Goal: Task Accomplishment & Management: Use online tool/utility

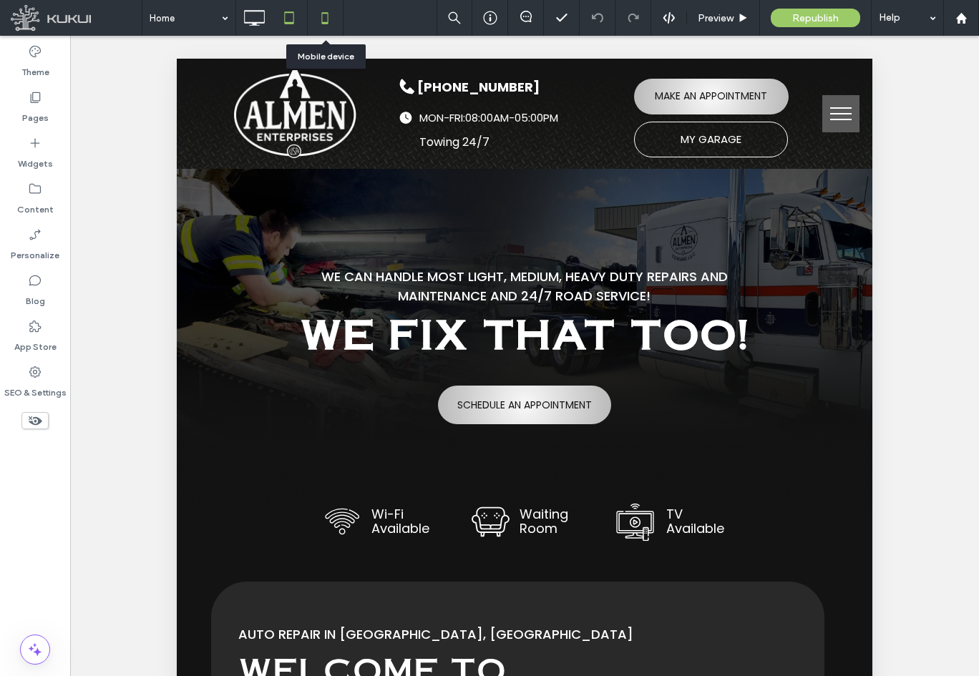
click at [324, 14] on icon at bounding box center [325, 18] width 29 height 29
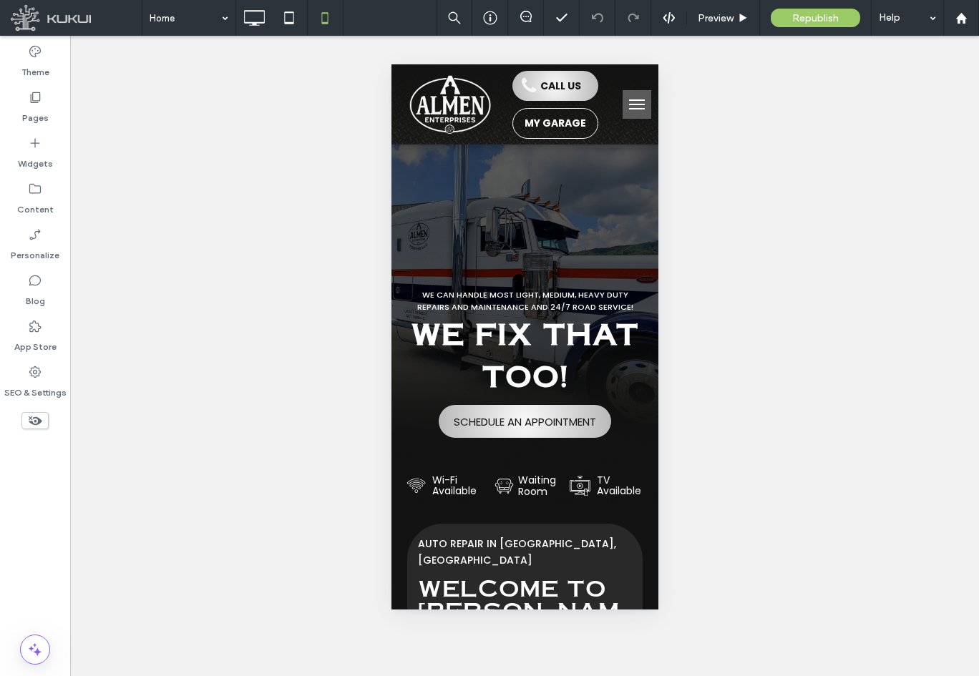
click at [627, 101] on button "menu" at bounding box center [636, 104] width 29 height 29
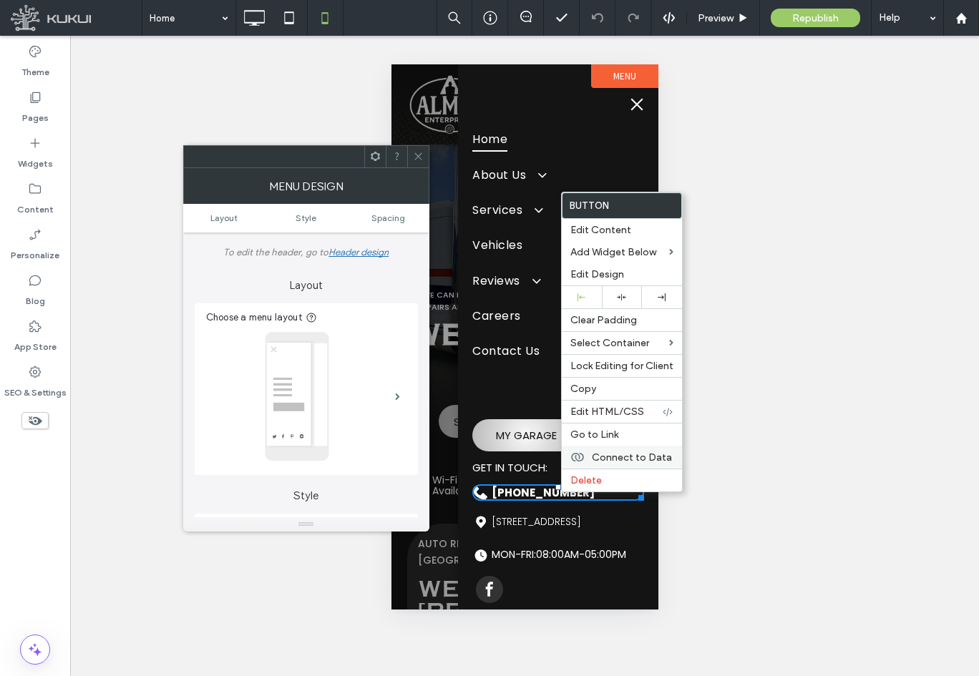
click at [639, 456] on span "Connect to Data" at bounding box center [632, 457] width 80 height 12
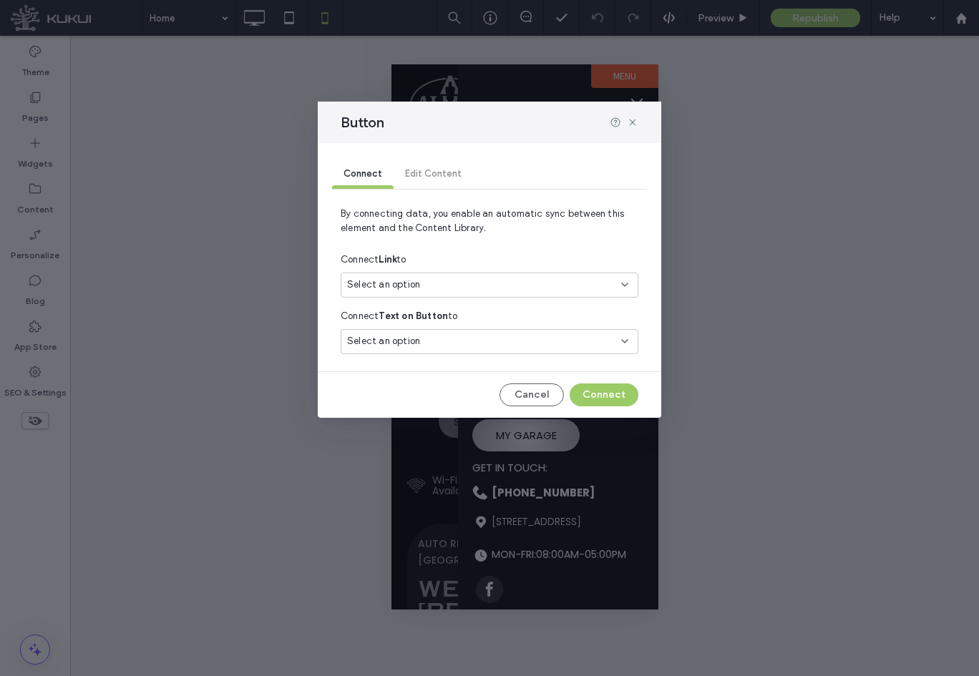
click at [549, 288] on div "Select an option" at bounding box center [481, 285] width 268 height 14
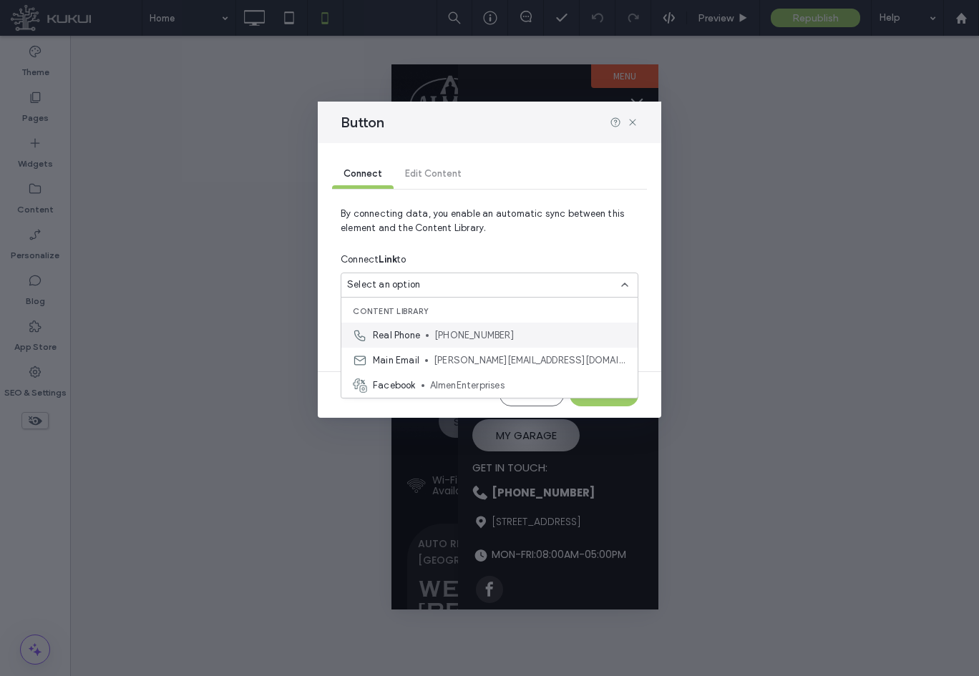
click at [524, 341] on span "(423) 458-2012" at bounding box center [530, 335] width 192 height 14
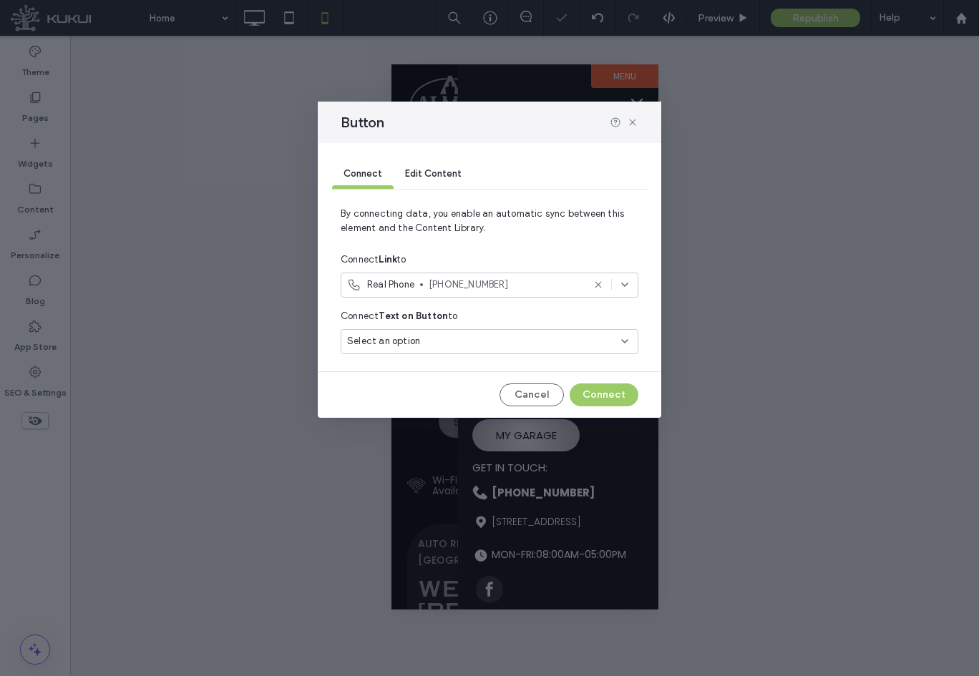
click at [524, 341] on div "Select an option" at bounding box center [481, 341] width 268 height 14
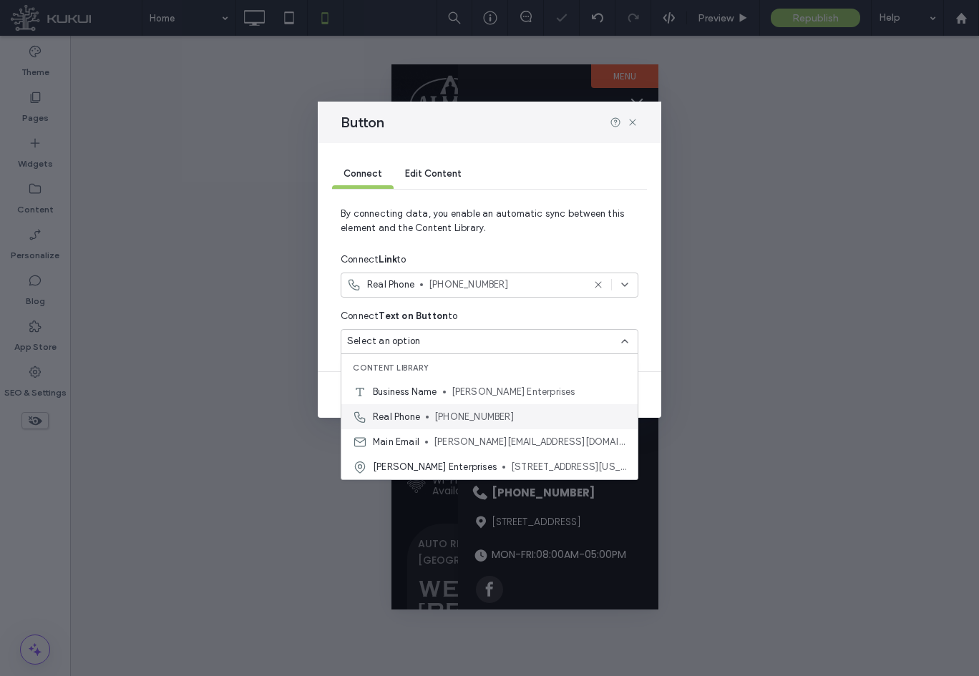
click at [499, 417] on span "(423) 458-2012" at bounding box center [530, 417] width 192 height 14
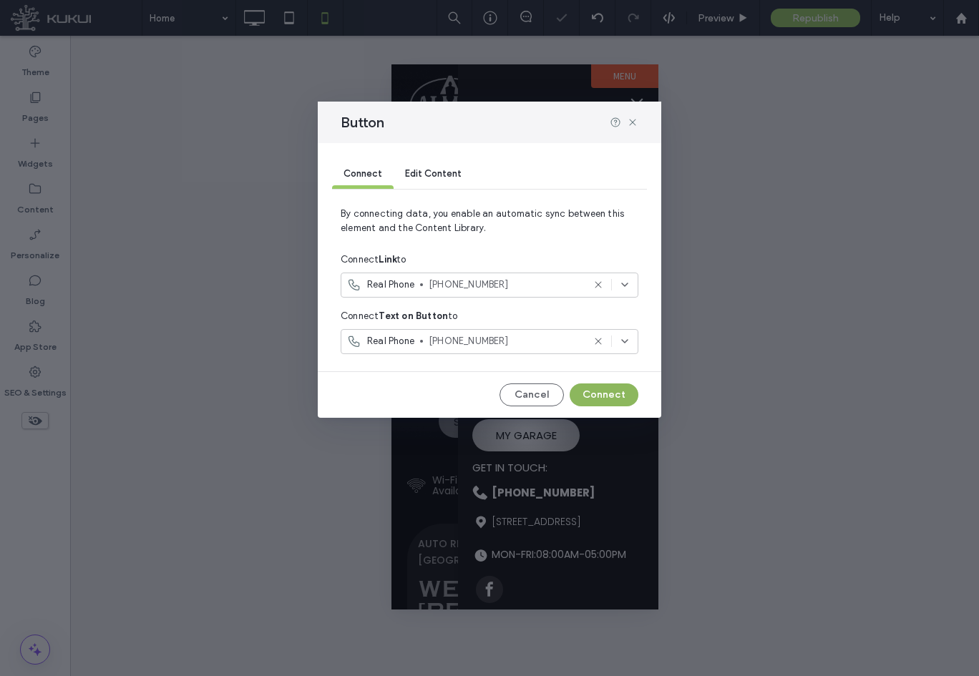
click at [602, 390] on button "Connect" at bounding box center [604, 394] width 69 height 23
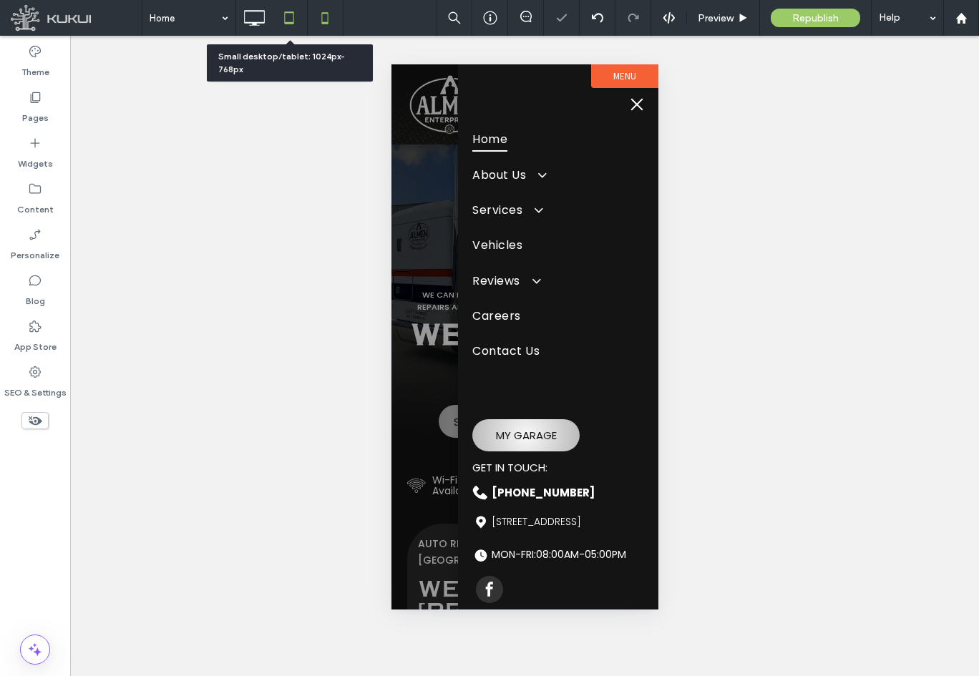
click at [291, 18] on icon at bounding box center [289, 18] width 29 height 29
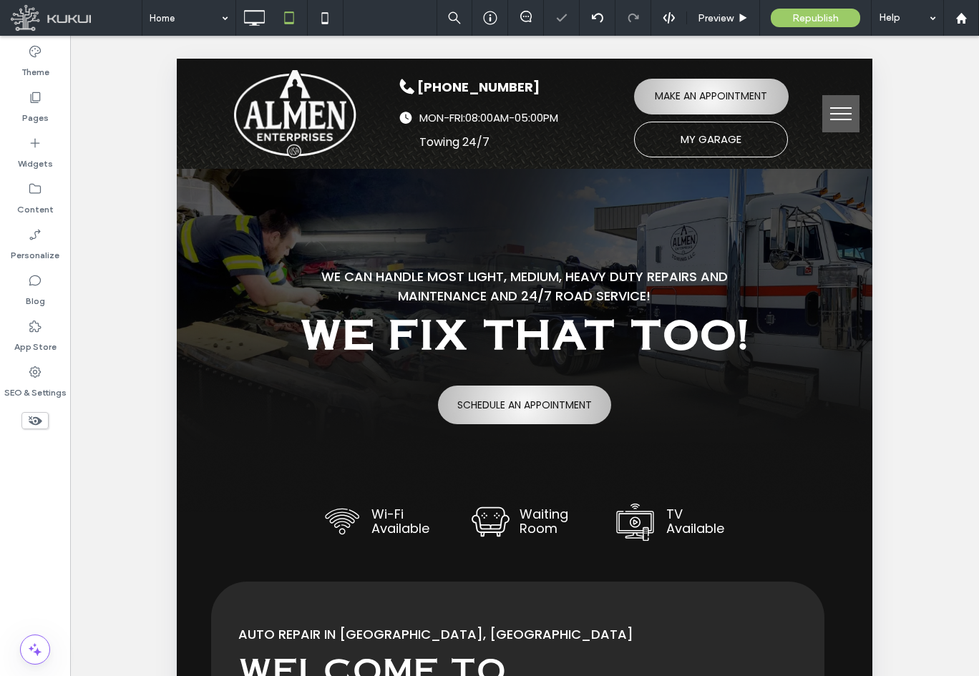
click at [829, 117] on button "menu" at bounding box center [840, 113] width 37 height 37
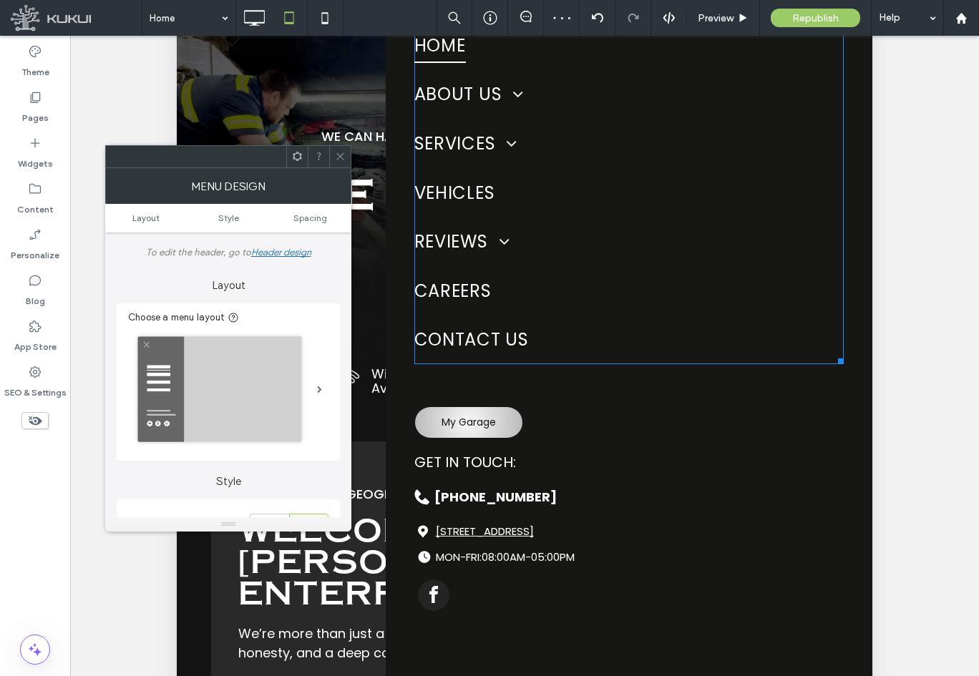
scroll to position [143, 0]
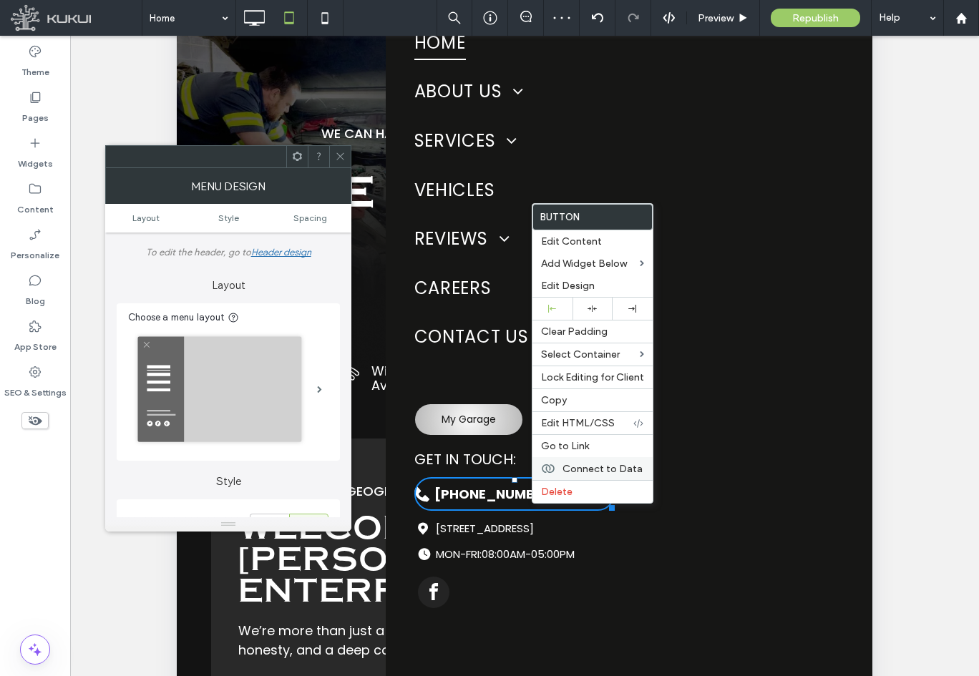
click at [612, 466] on span "Connect to Data" at bounding box center [602, 469] width 80 height 12
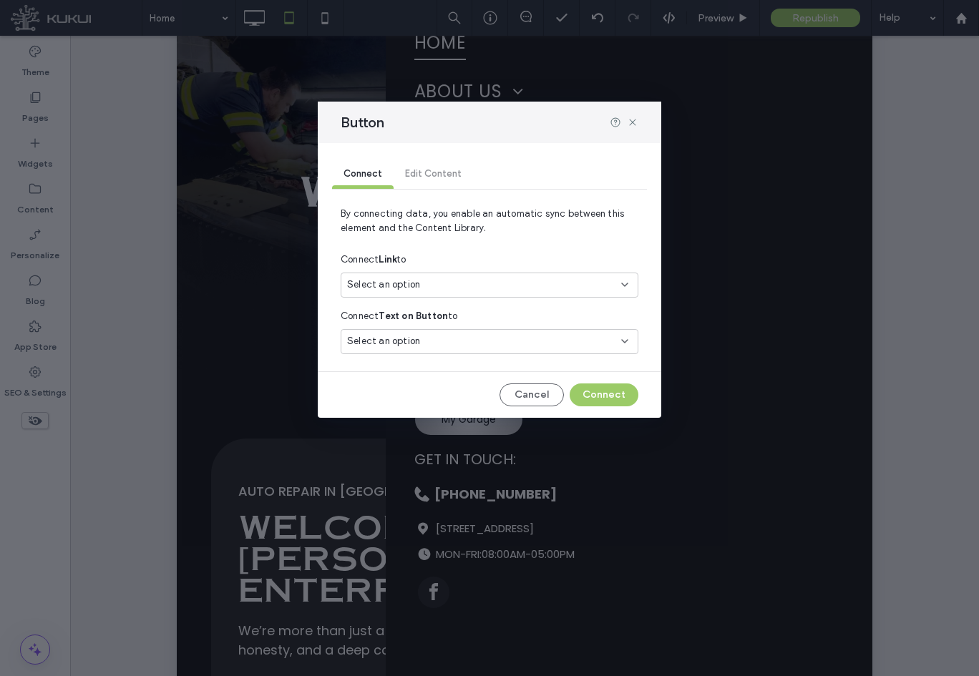
click at [532, 290] on div "Select an option" at bounding box center [481, 285] width 268 height 14
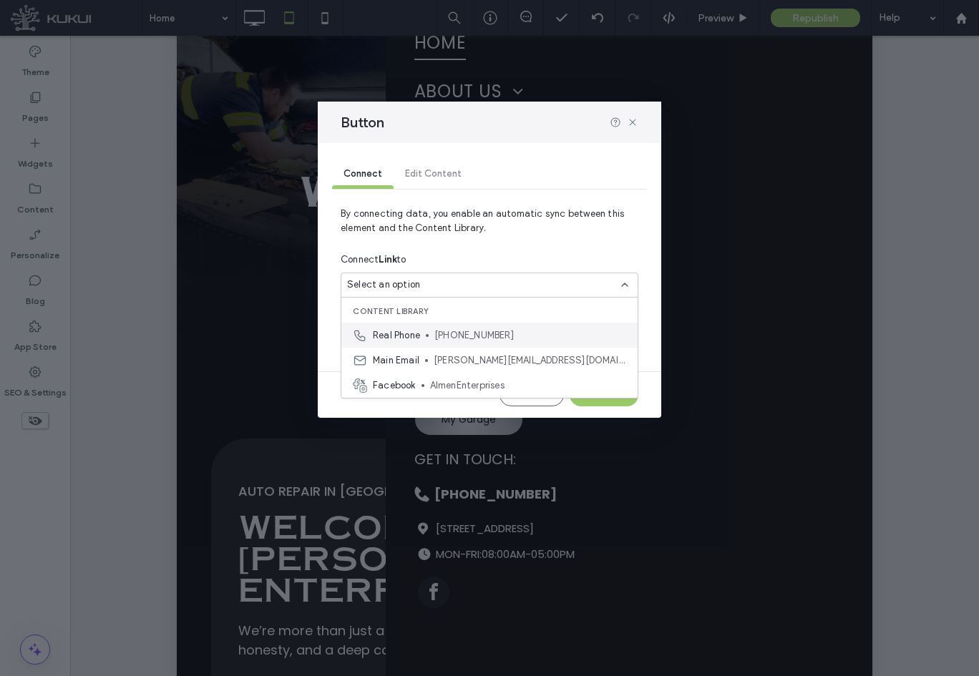
click at [508, 329] on span "(423) 458-2012" at bounding box center [530, 335] width 192 height 14
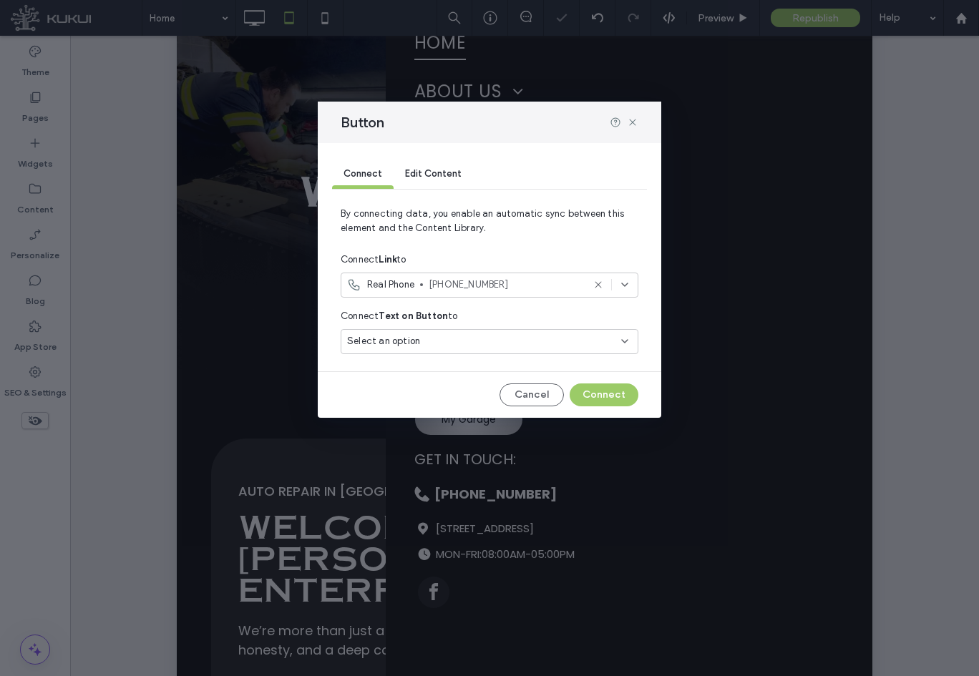
drag, startPoint x: 503, startPoint y: 339, endPoint x: 504, endPoint y: 353, distance: 13.7
click at [504, 339] on div "Select an option" at bounding box center [481, 341] width 268 height 14
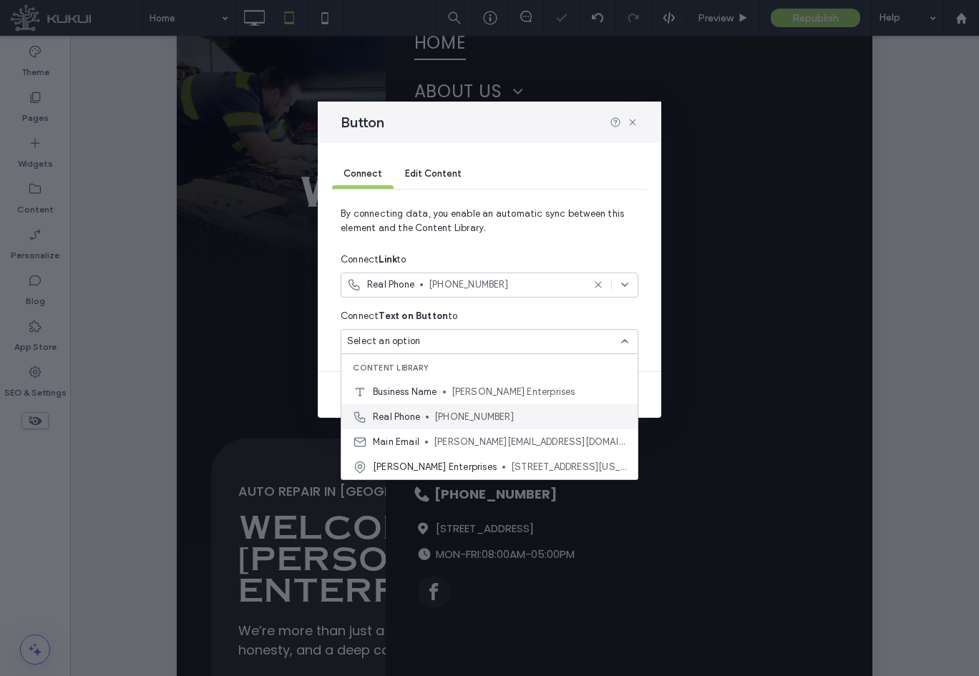
click at [502, 413] on span "(423) 458-2012" at bounding box center [530, 417] width 192 height 14
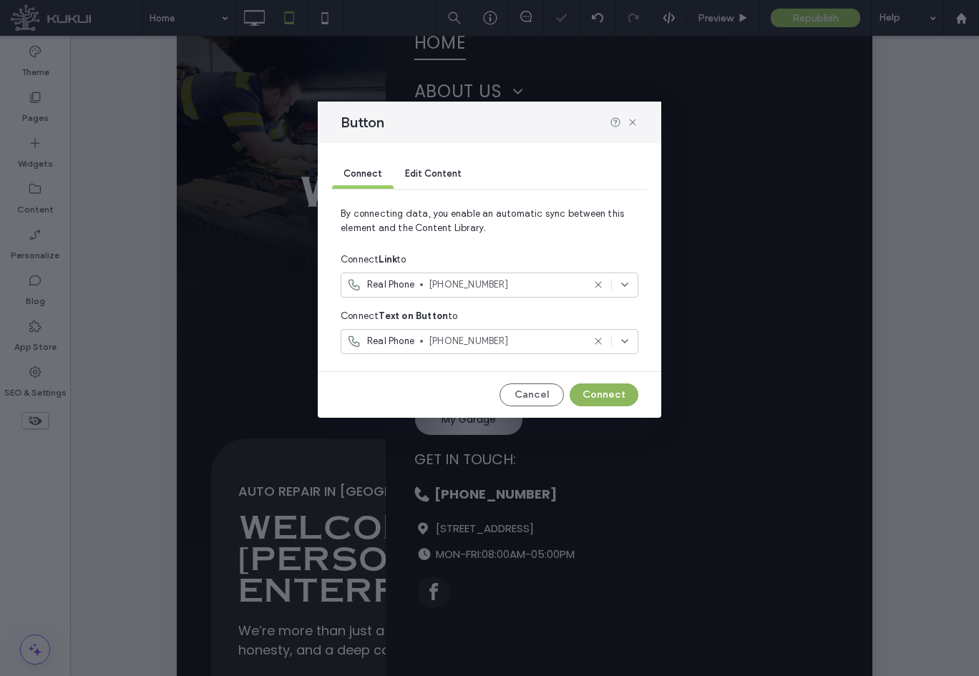
click at [606, 390] on button "Connect" at bounding box center [604, 394] width 69 height 23
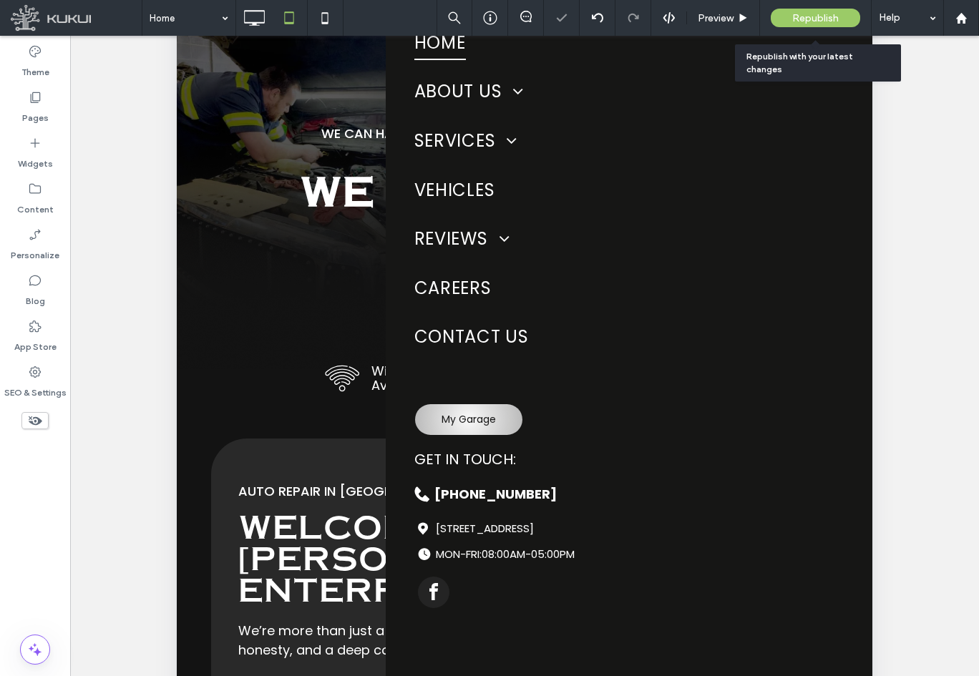
click at [806, 25] on div "Republish" at bounding box center [815, 18] width 89 height 19
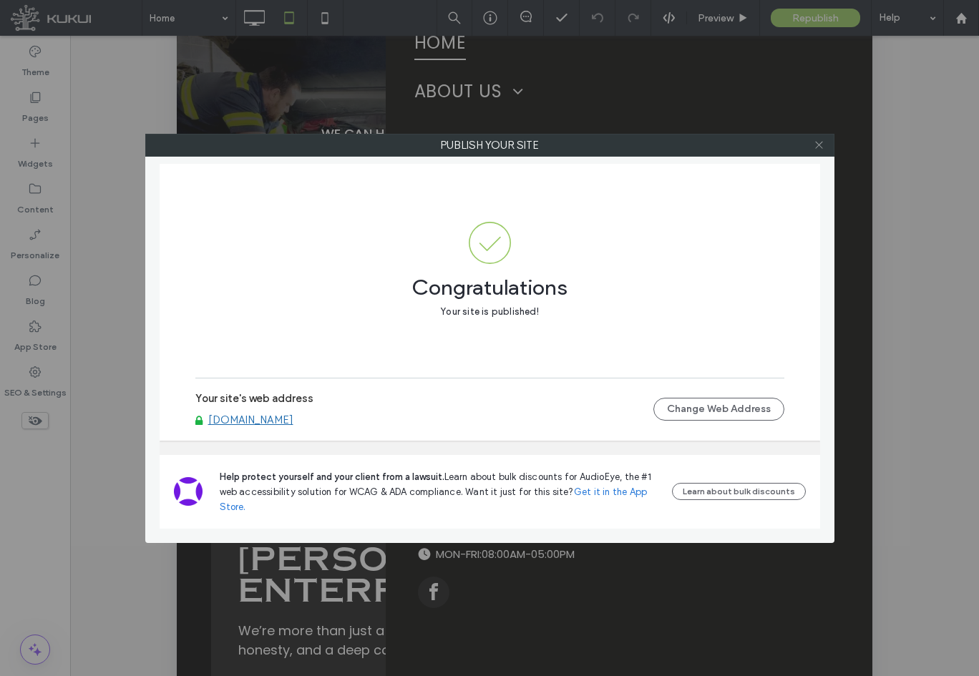
click at [816, 149] on icon at bounding box center [818, 145] width 11 height 11
